Goal: Use online tool/utility

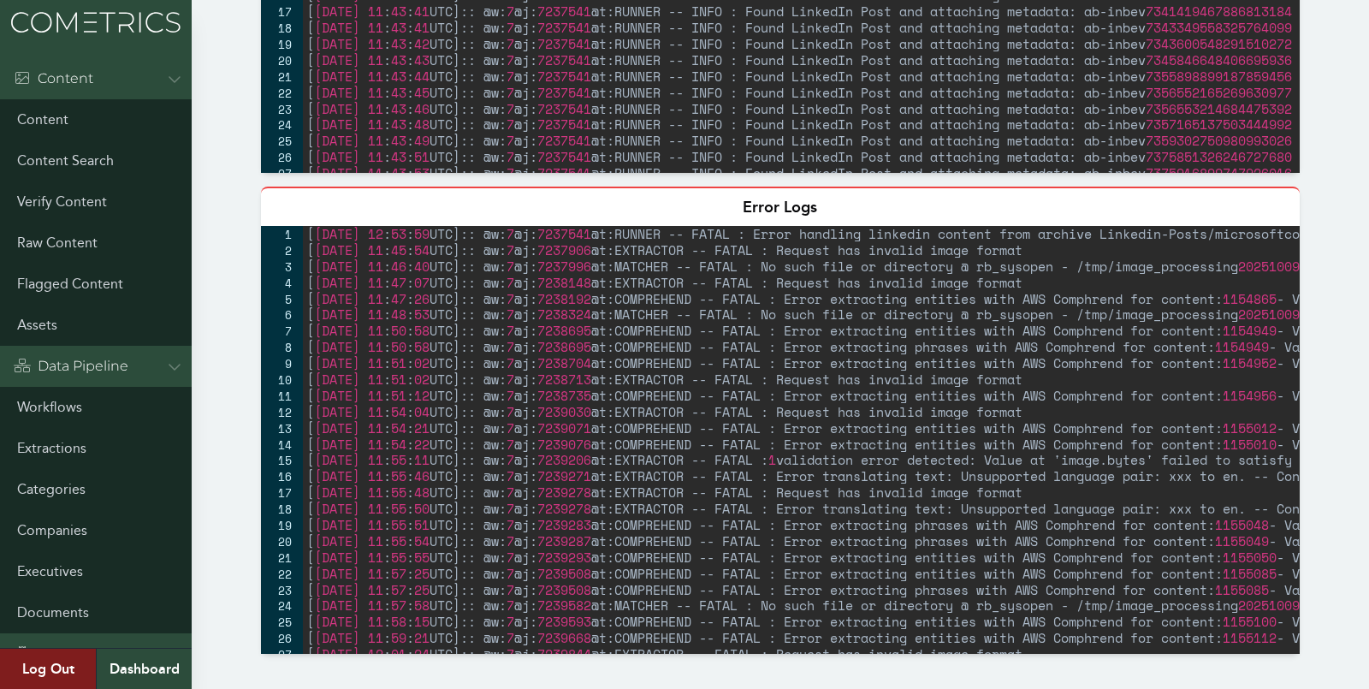
scroll to position [132, 0]
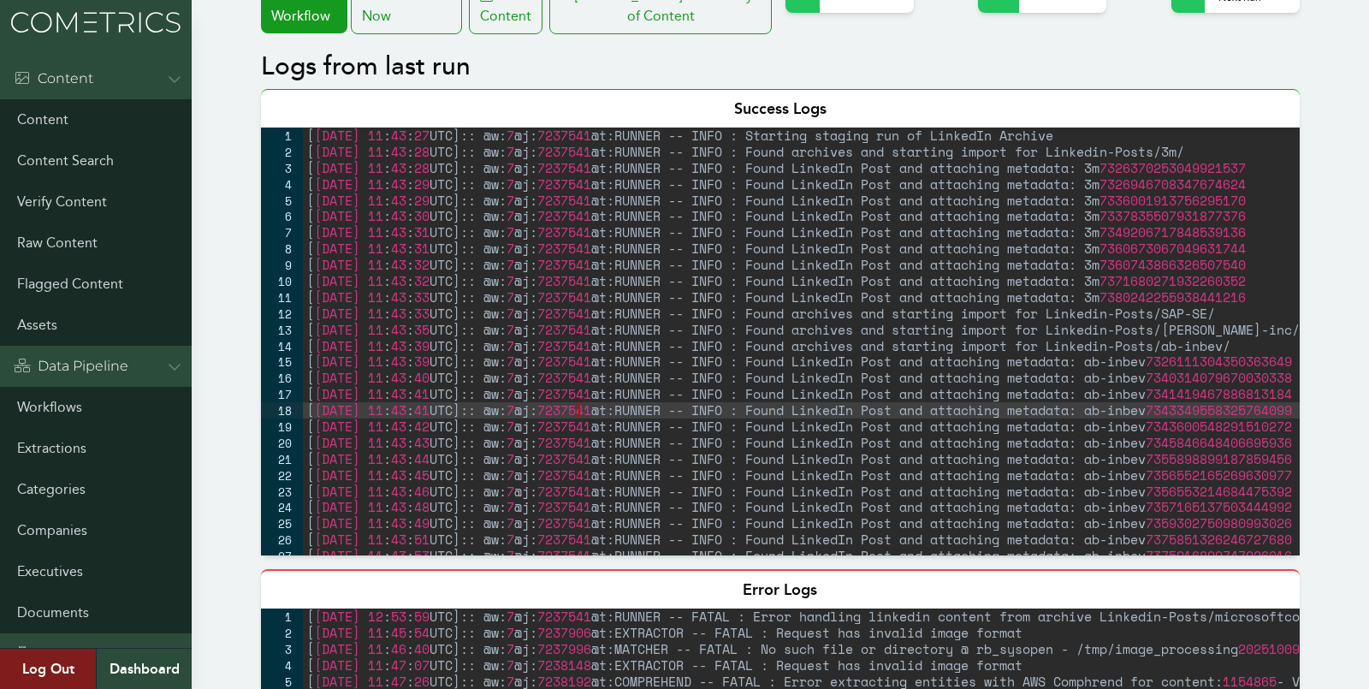
click at [580, 406] on div "[ [DATE] 11 : 43 : 27 UTC ] :: @w: 7 @j: 7237541 @t:RUNNER -- INFO : Starting s…" at bounding box center [1150, 358] width 1695 height 460
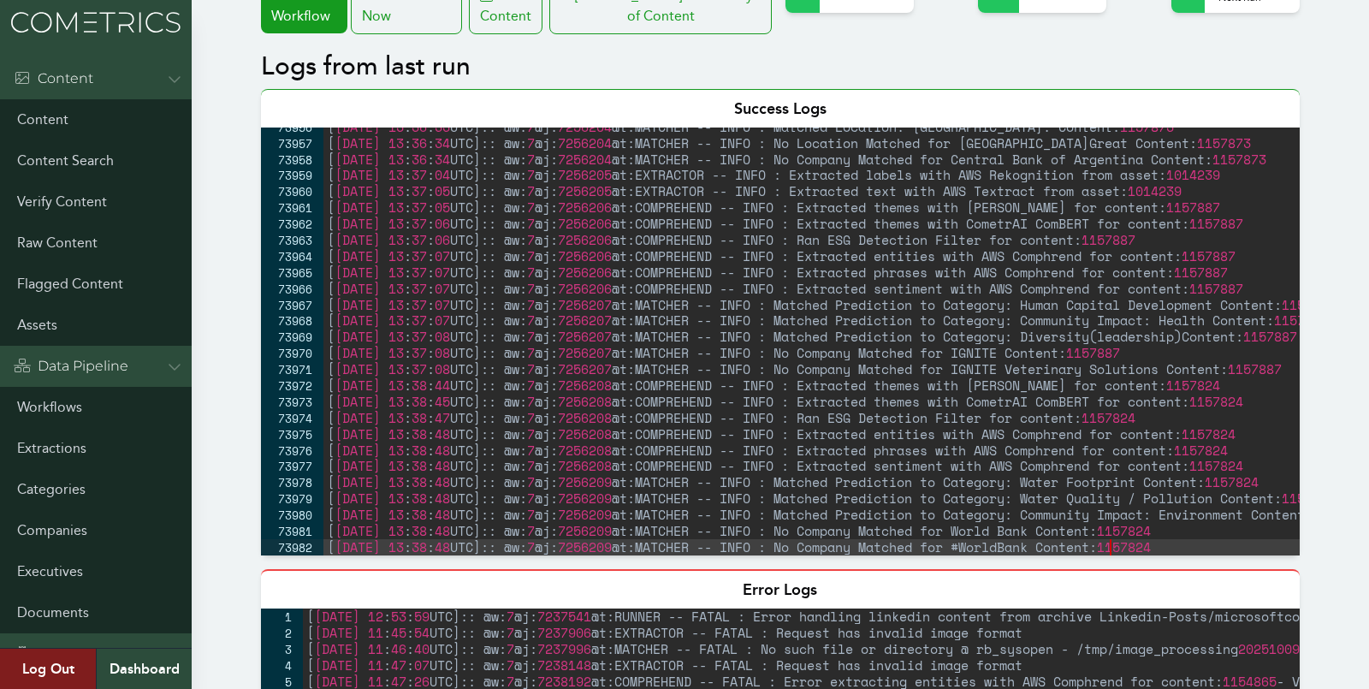
scroll to position [27615, 0]
type textarea "[[DATE] 13:38:48 UTC]:: @w:7 @j:7256209 @t:MATCHER -- INFO : No Company Matched…"
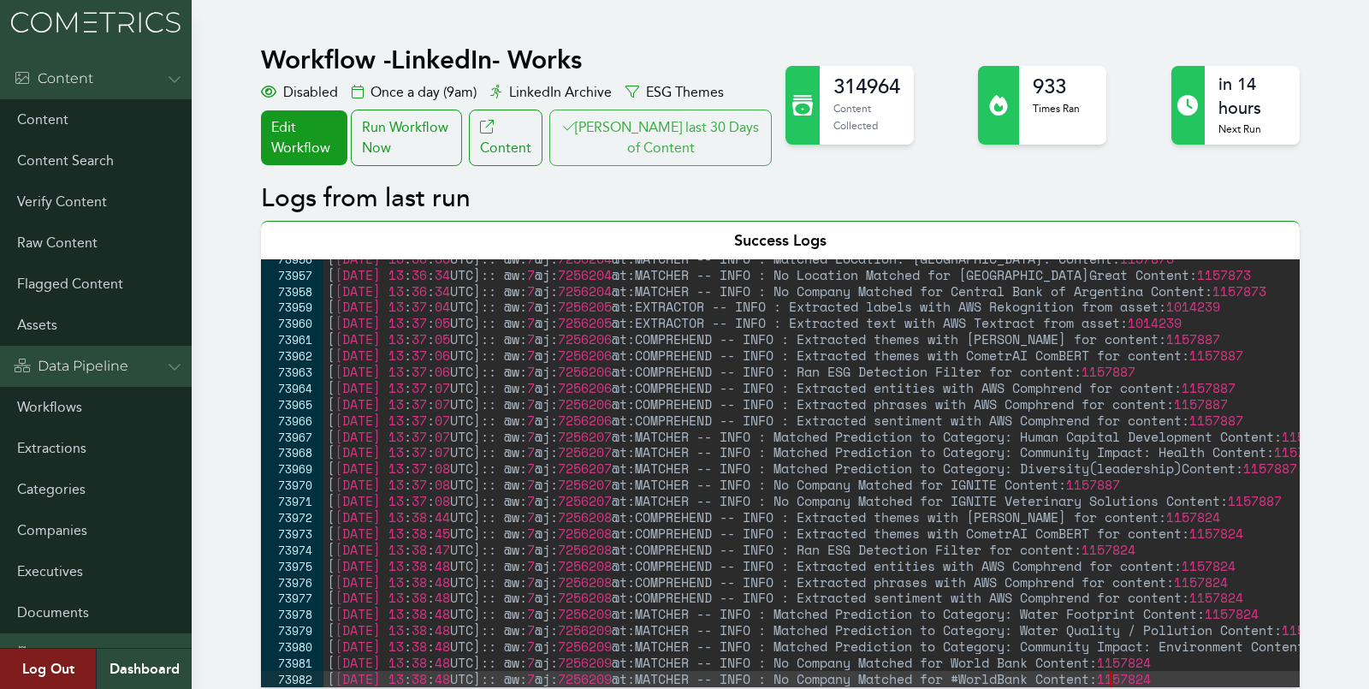
click at [674, 156] on button "[PERSON_NAME] last 30 Days of Content" at bounding box center [660, 138] width 223 height 56
